Goal: Task Accomplishment & Management: Manage account settings

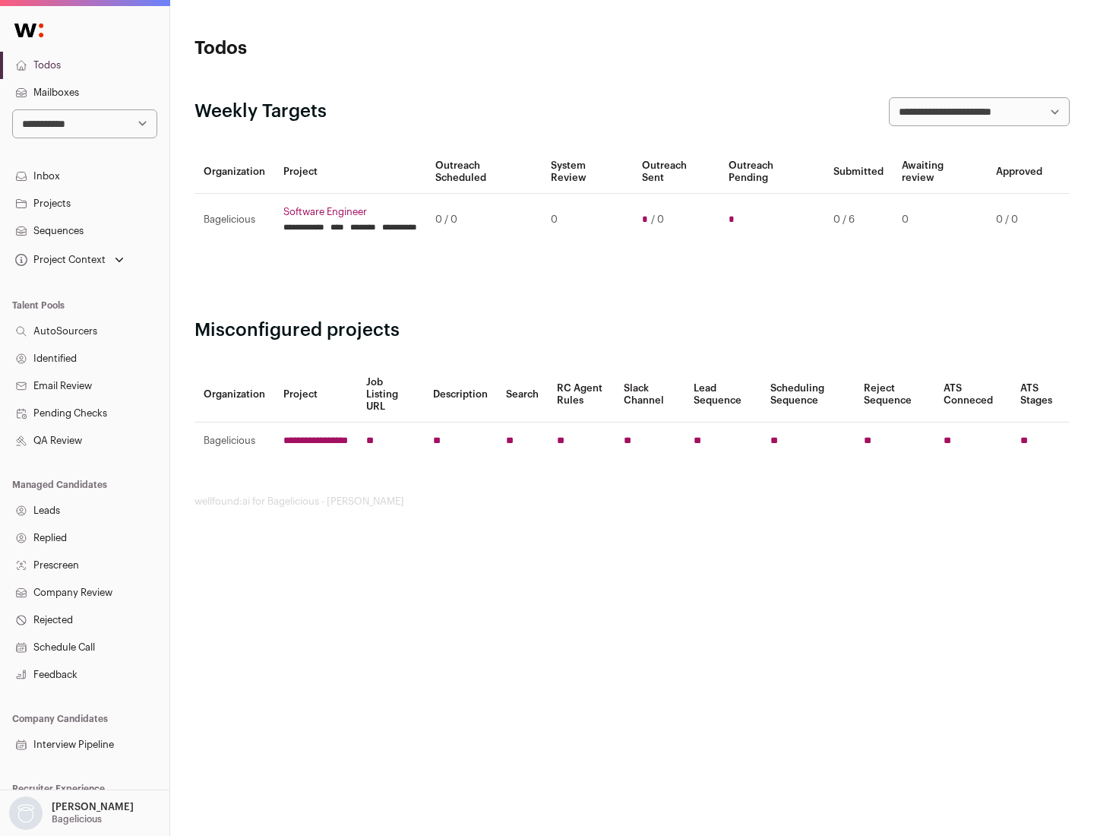
click at [84, 203] on link "Projects" at bounding box center [84, 203] width 169 height 27
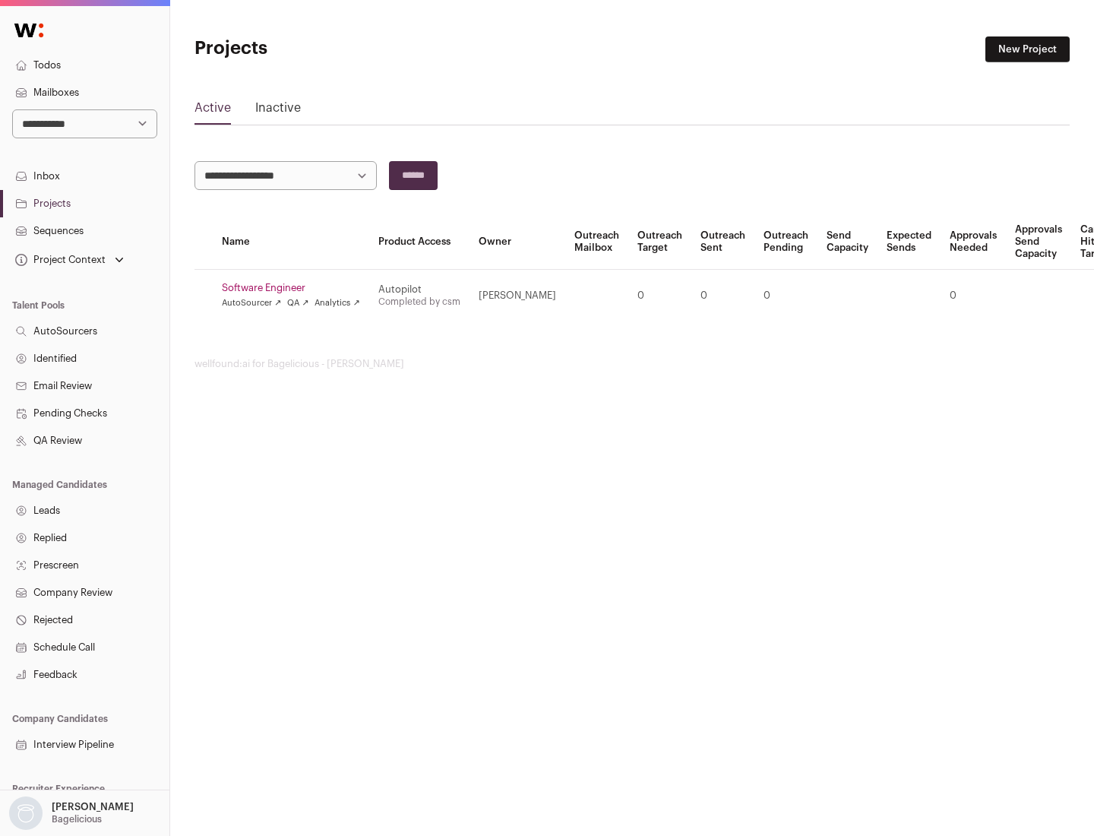
click at [295, 288] on link "Software Engineer" at bounding box center [291, 288] width 138 height 12
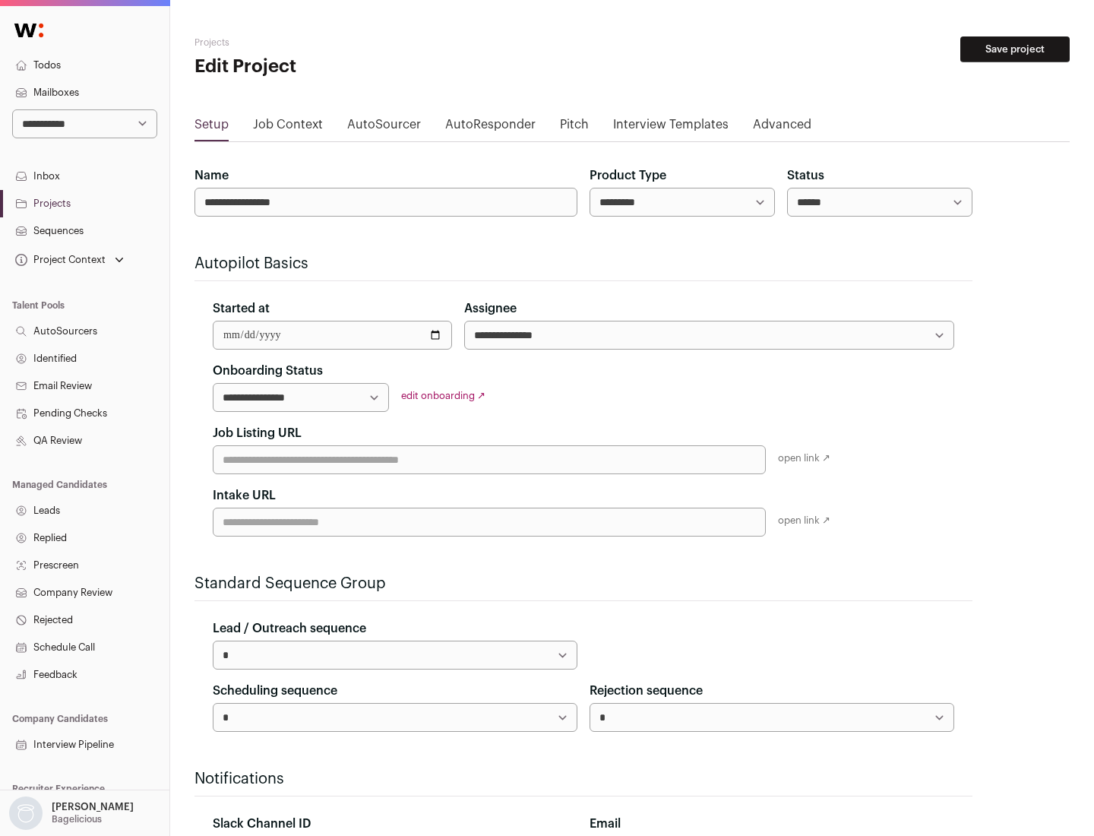
click at [1015, 49] on button "Save project" at bounding box center [1014, 49] width 109 height 26
